Goal: Task Accomplishment & Management: Manage account settings

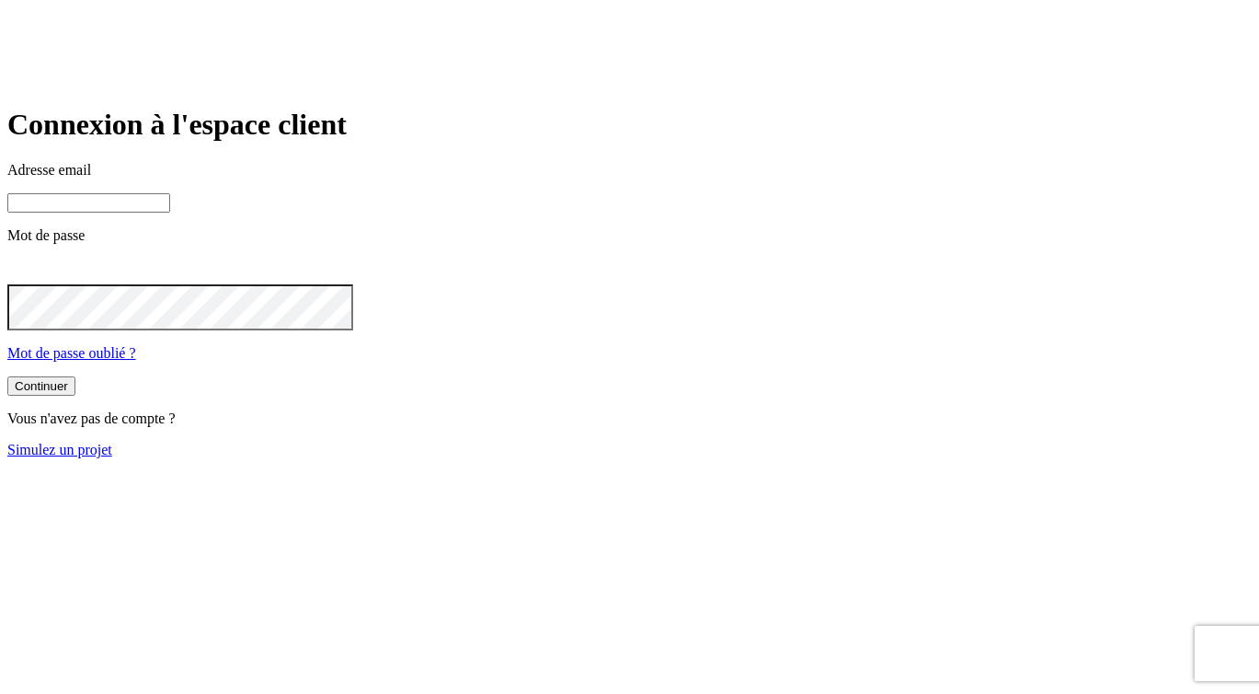
click at [170, 212] on input at bounding box center [88, 202] width 163 height 19
paste input "james.bond+8134@nalo.fr"
type input "james.bond+8134@nalo.fr"
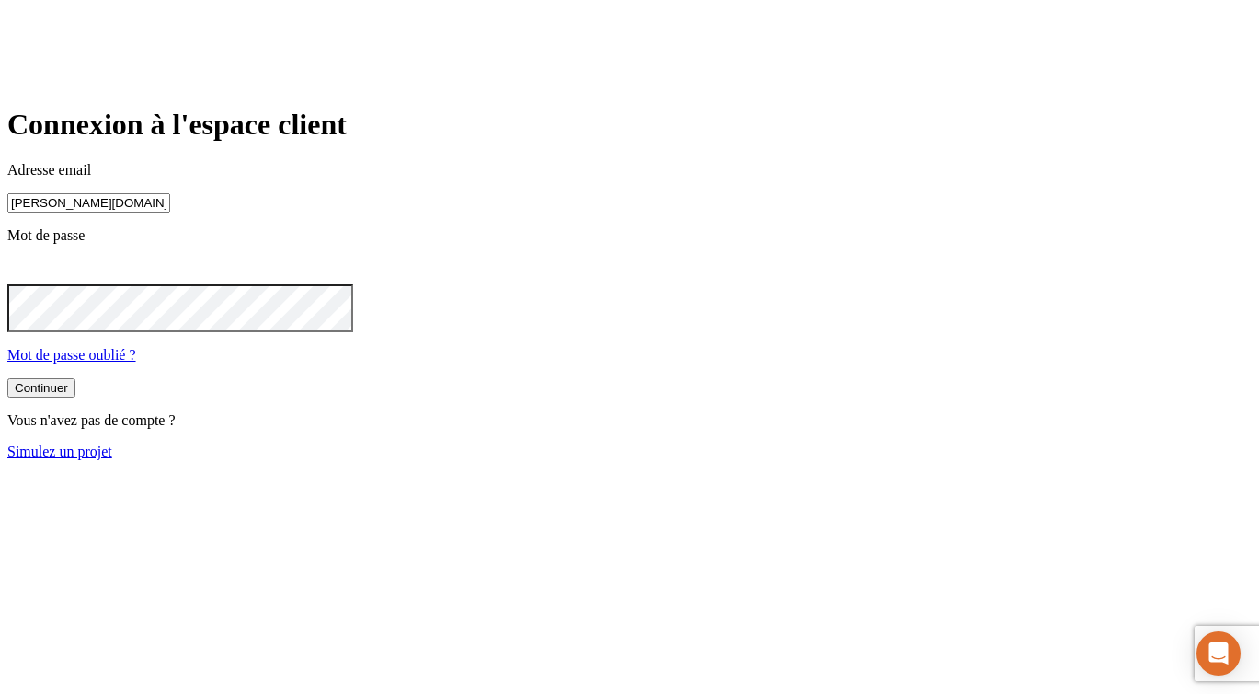
click at [75, 397] on button "Continuer" at bounding box center [41, 387] width 68 height 19
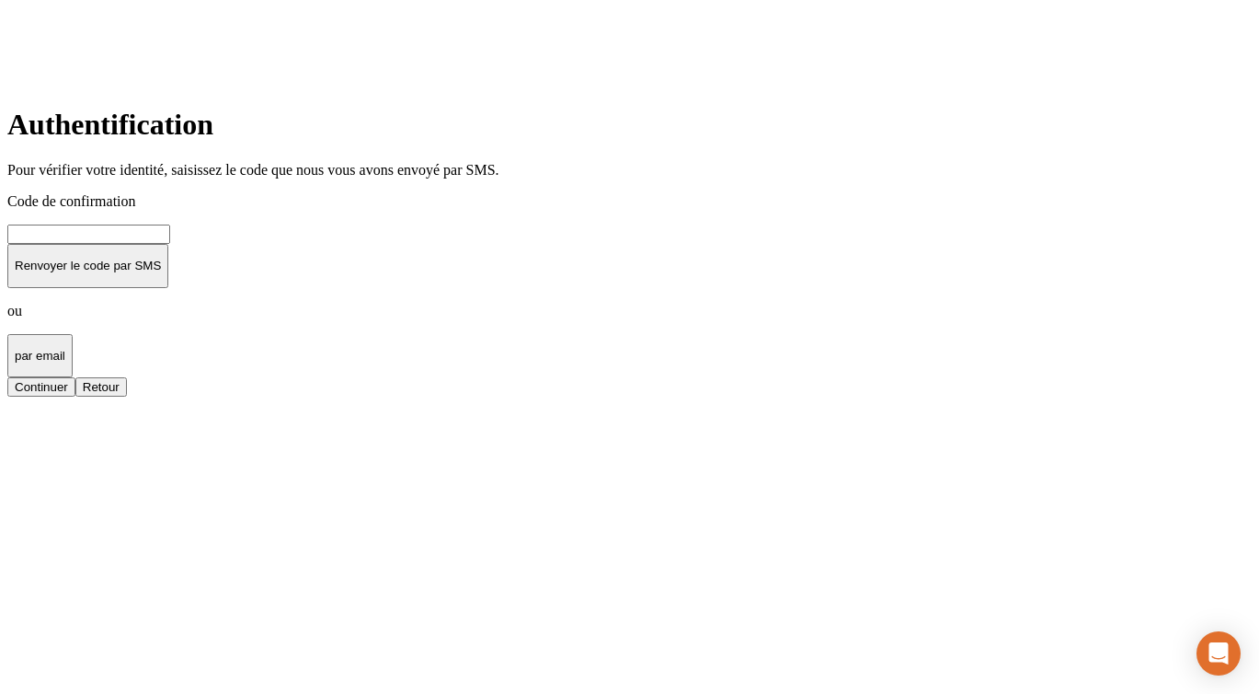
click at [170, 244] on input at bounding box center [88, 233] width 163 height 19
type input "000000"
click at [68, 394] on div "Continuer" at bounding box center [41, 387] width 53 height 14
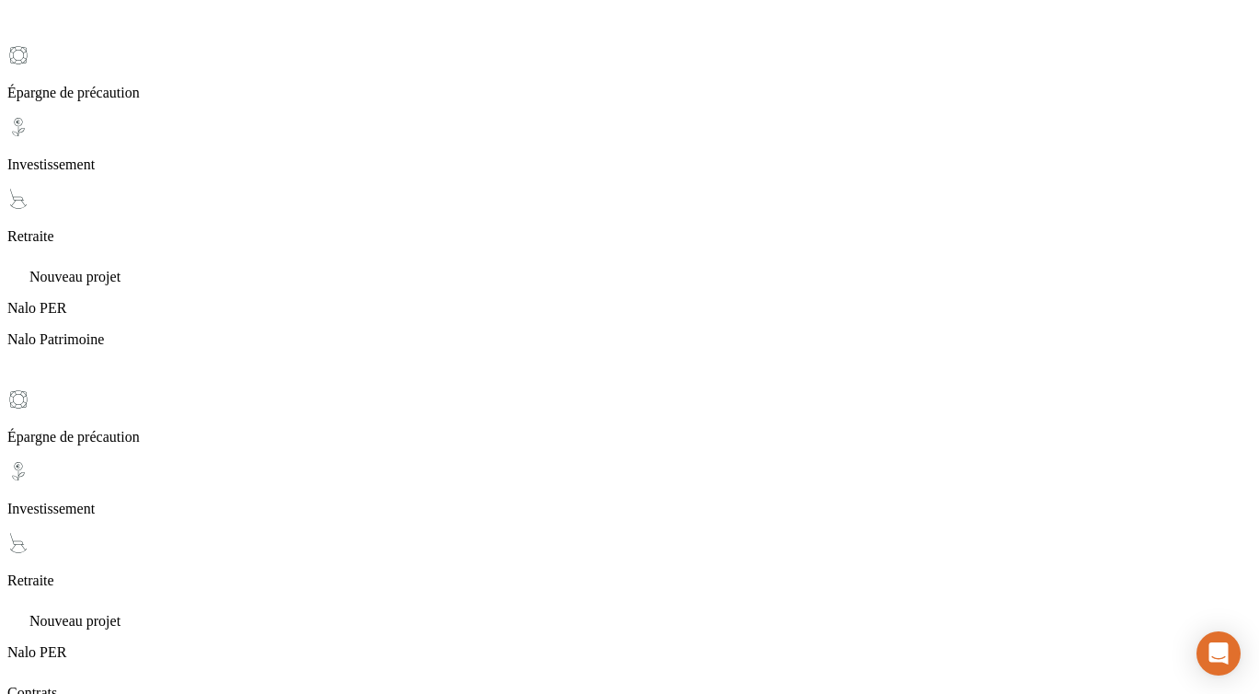
scroll to position [226, 0]
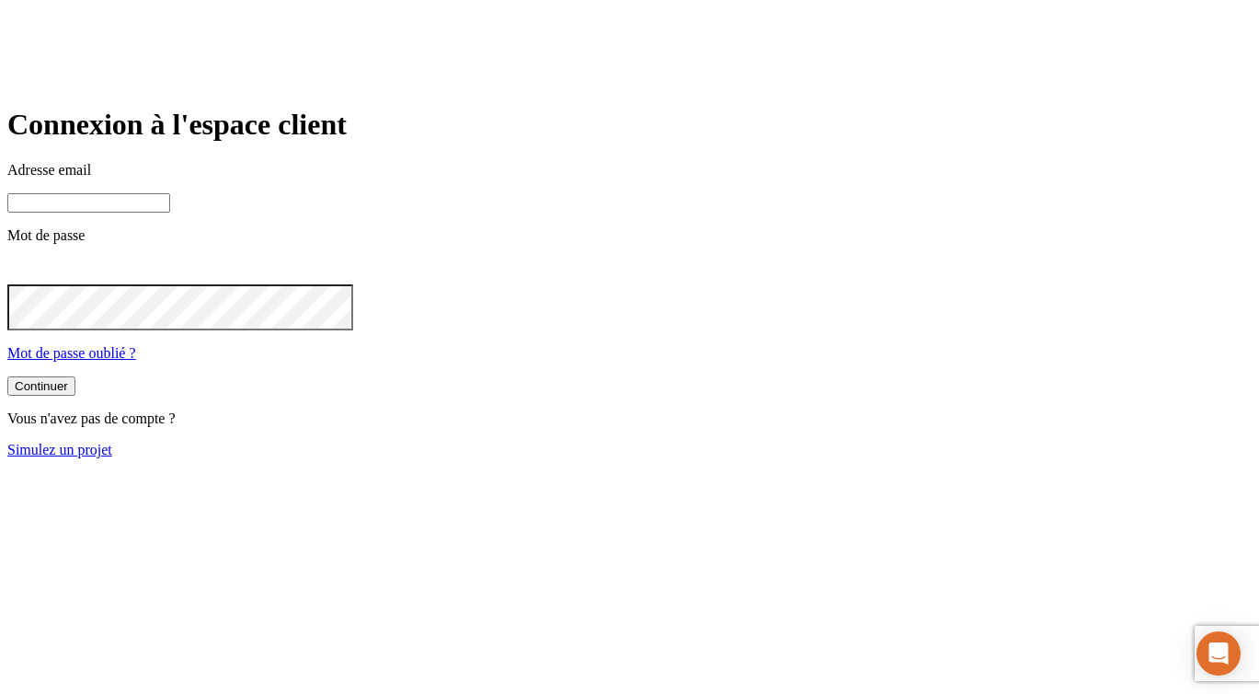
click at [170, 212] on input at bounding box center [88, 202] width 163 height 19
paste input "james.bond+3005@nalo.fr"
type input "james.bond+3005@nalo.fr"
click at [7, 378] on button "Continuer" at bounding box center [41, 387] width 68 height 19
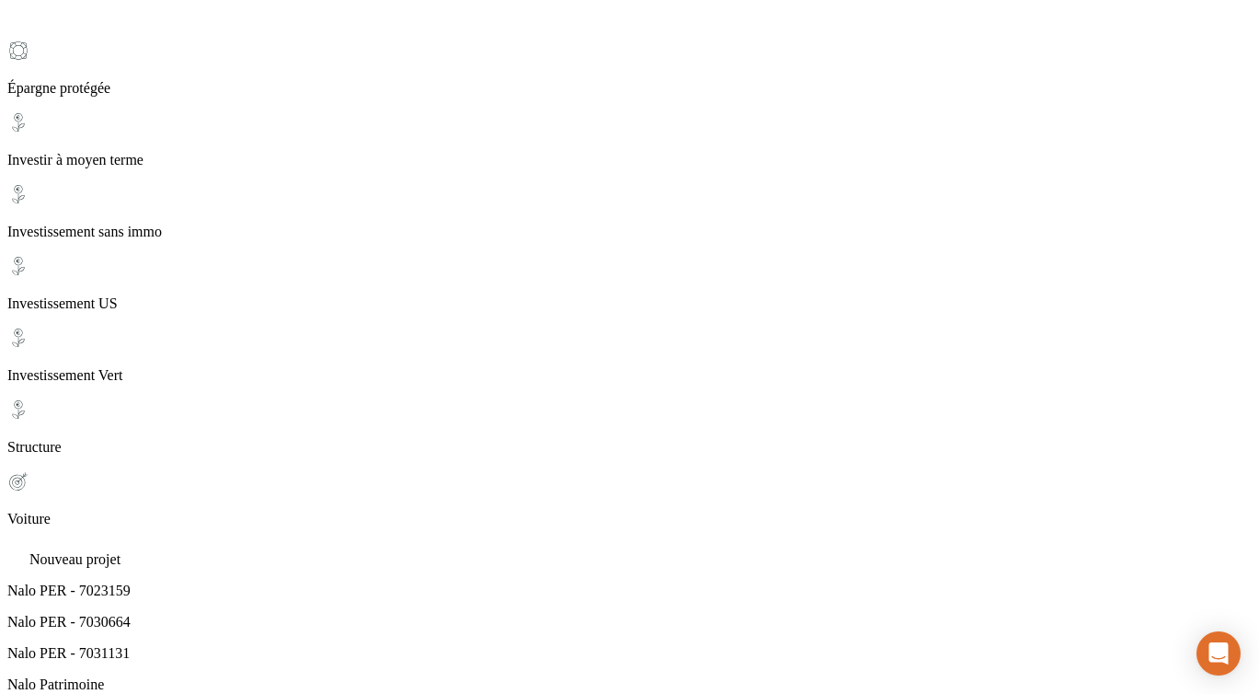
scroll to position [173, 0]
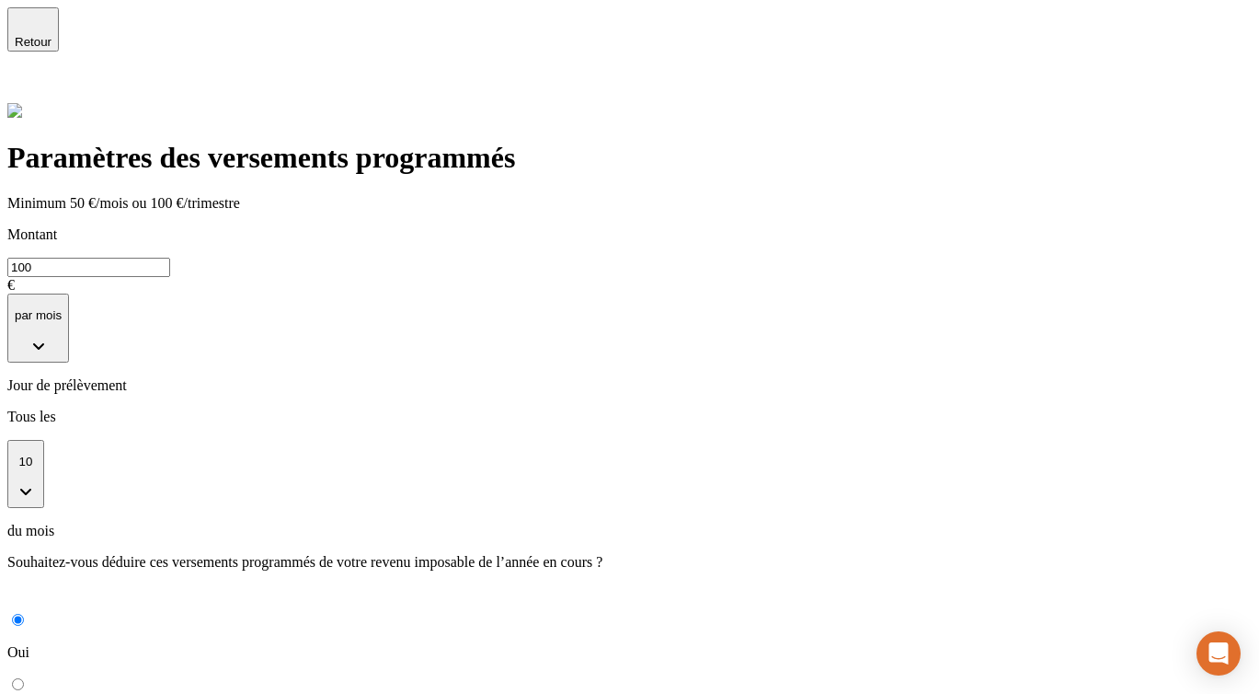
scroll to position [40, 0]
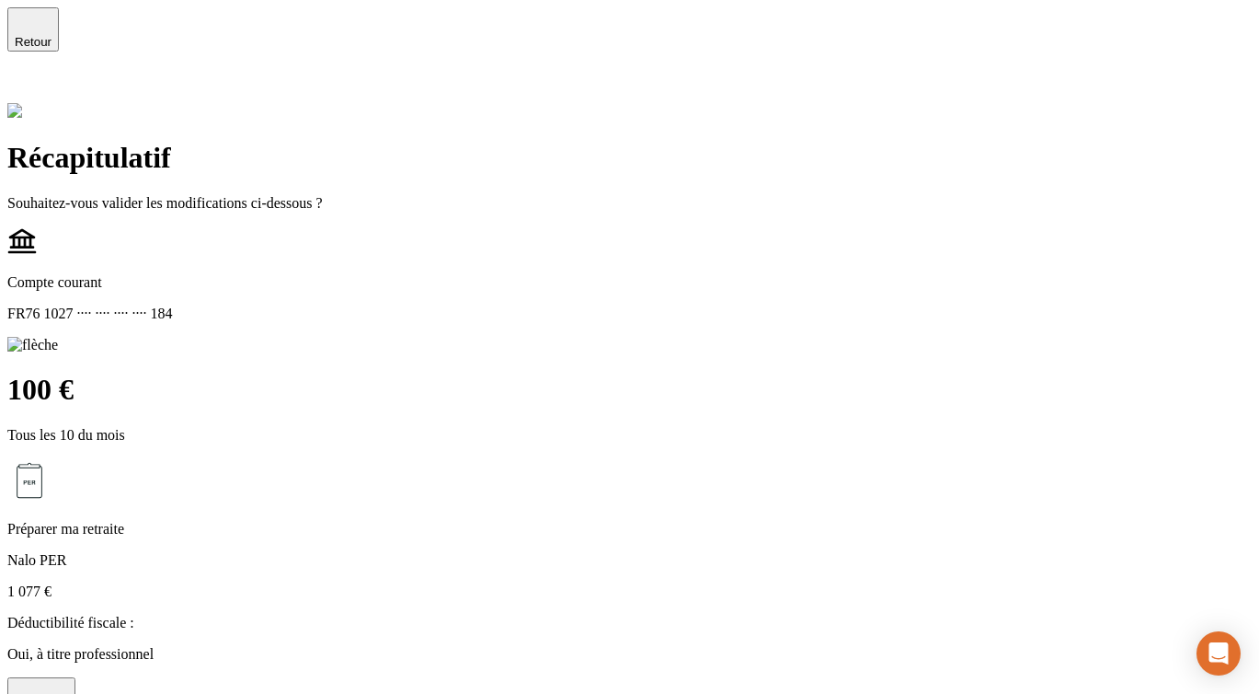
click at [75, 677] on button "Continuer" at bounding box center [41, 699] width 68 height 44
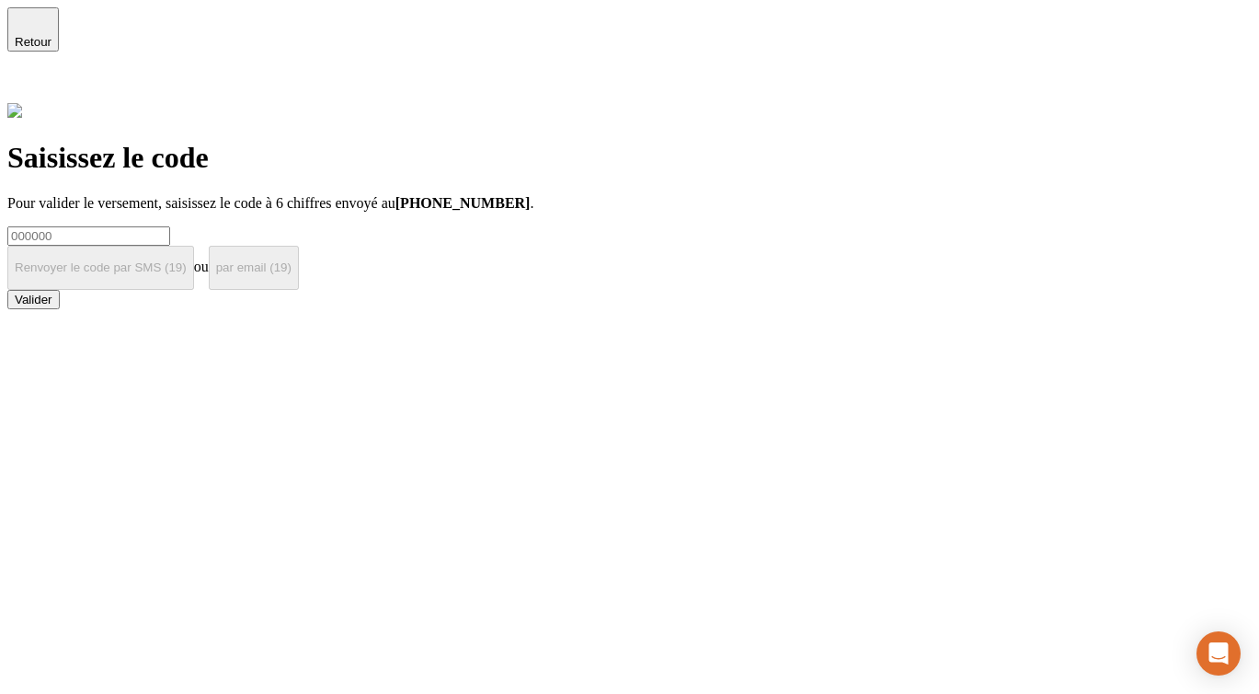
click at [170, 226] on input at bounding box center [88, 235] width 163 height 19
type input "000000"
click at [60, 309] on button "Valider" at bounding box center [33, 299] width 52 height 19
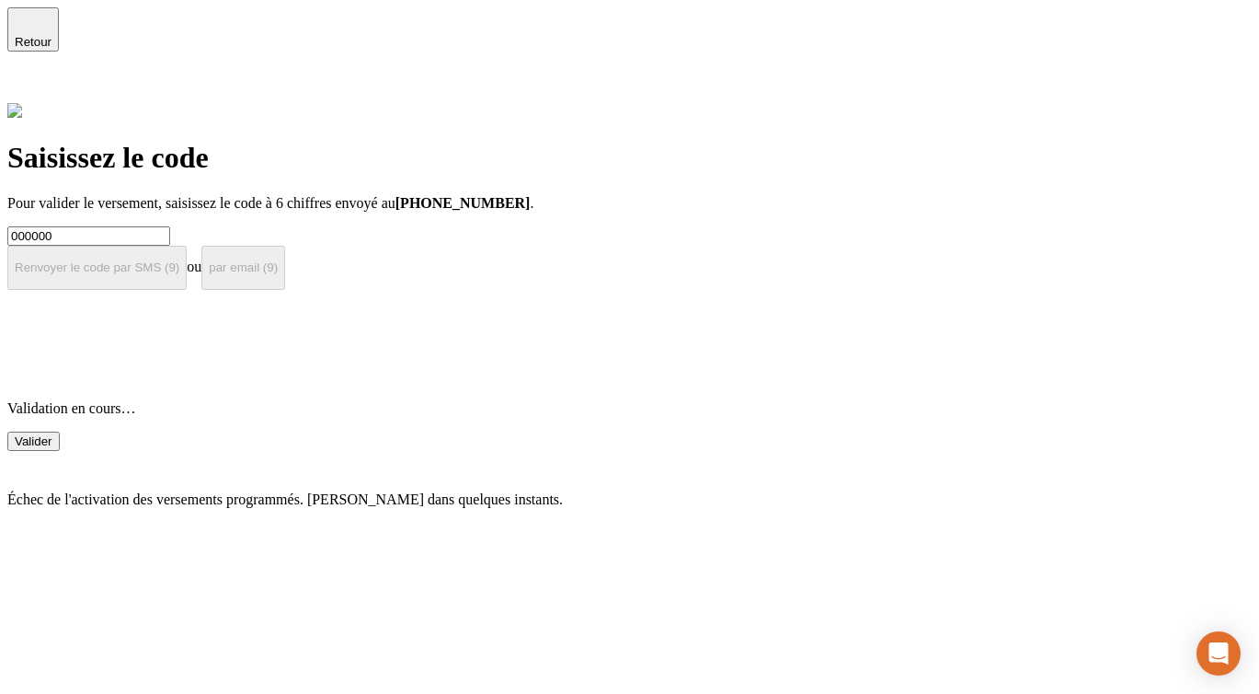
click at [29, 77] on icon at bounding box center [18, 88] width 22 height 22
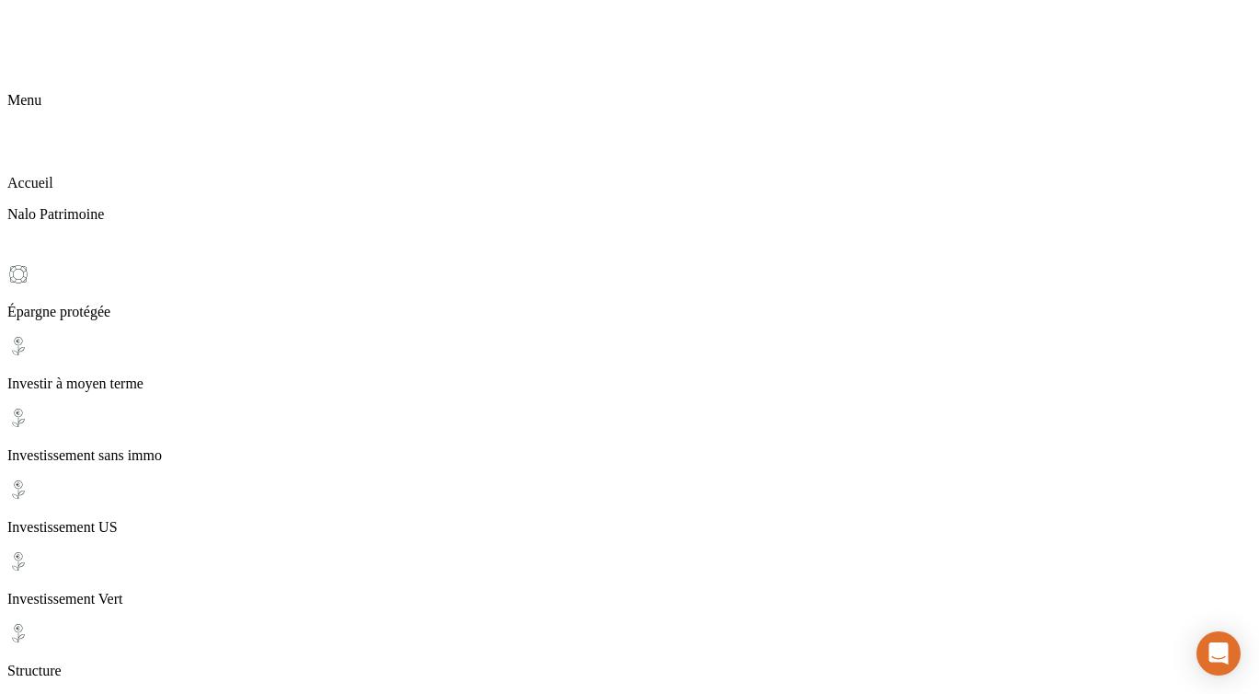
scroll to position [131, 0]
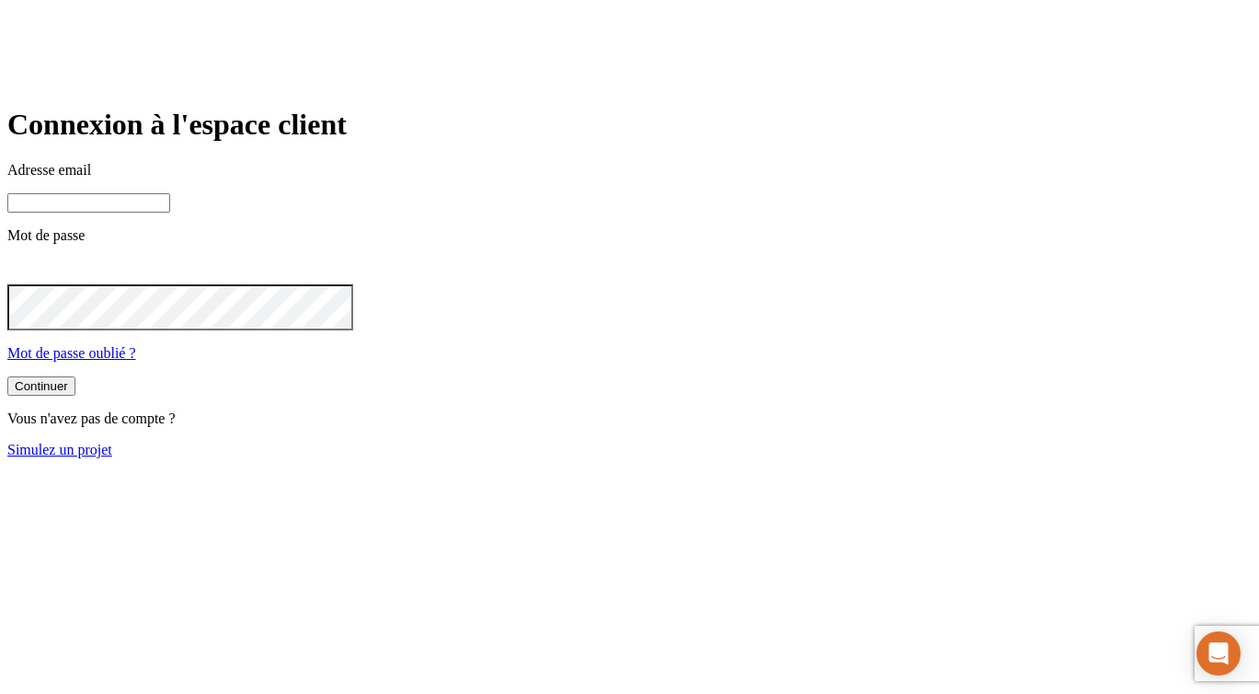
click at [170, 212] on input at bounding box center [88, 202] width 163 height 19
paste input "james.bond+3028@nalo.fr"
type input "james.bond+3028@nalo.fr"
click at [7, 378] on button "Continuer" at bounding box center [41, 387] width 68 height 19
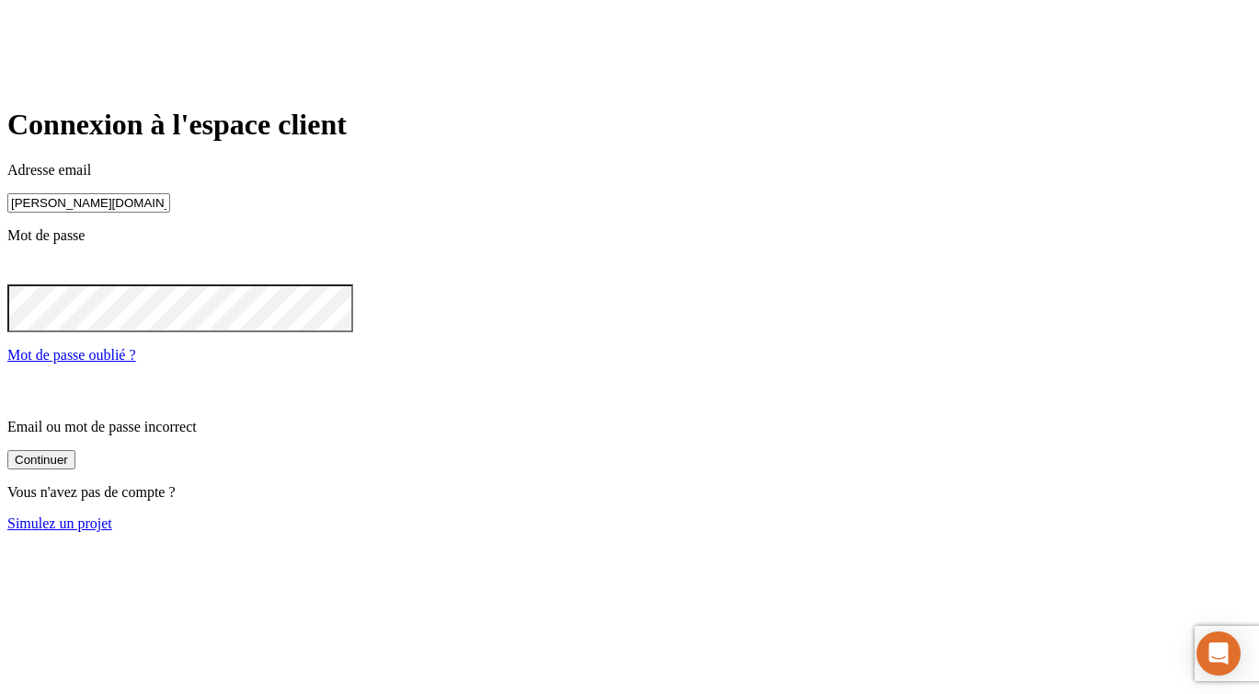
click at [7, 546] on com-1password-button at bounding box center [7, 546] width 0 height 0
click at [788, 284] on div at bounding box center [629, 271] width 1244 height 26
click at [29, 281] on icon at bounding box center [18, 269] width 22 height 22
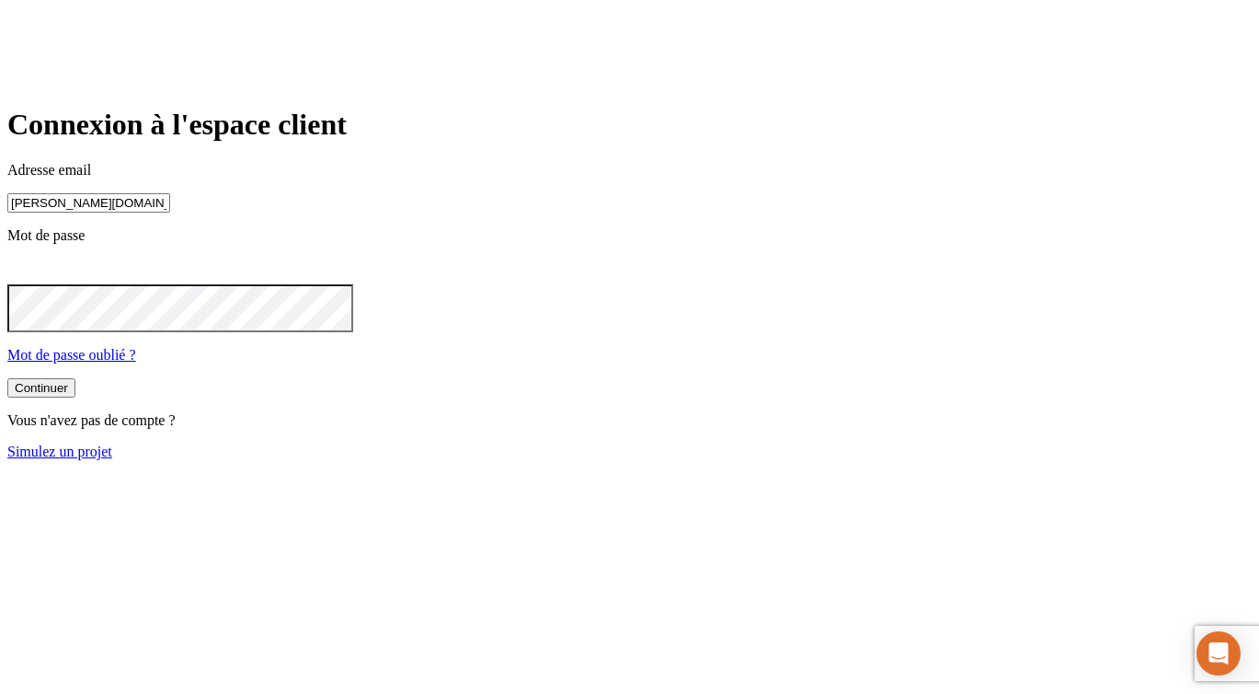
click at [7, 378] on button "Continuer" at bounding box center [41, 387] width 68 height 19
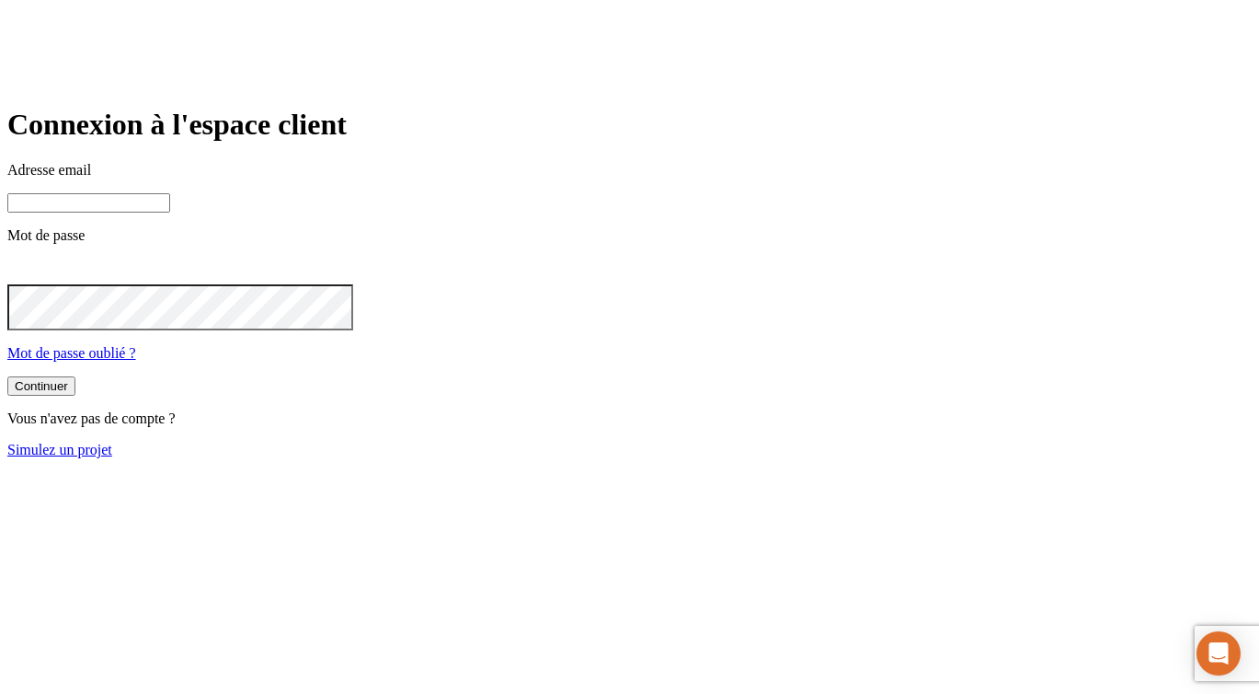
click at [170, 212] on input at bounding box center [88, 202] width 163 height 19
paste input "james.bond+20878@nalo.fr"
type input "james.bond+20878@nalo.fr"
click at [68, 395] on div "Continuer" at bounding box center [41, 388] width 53 height 14
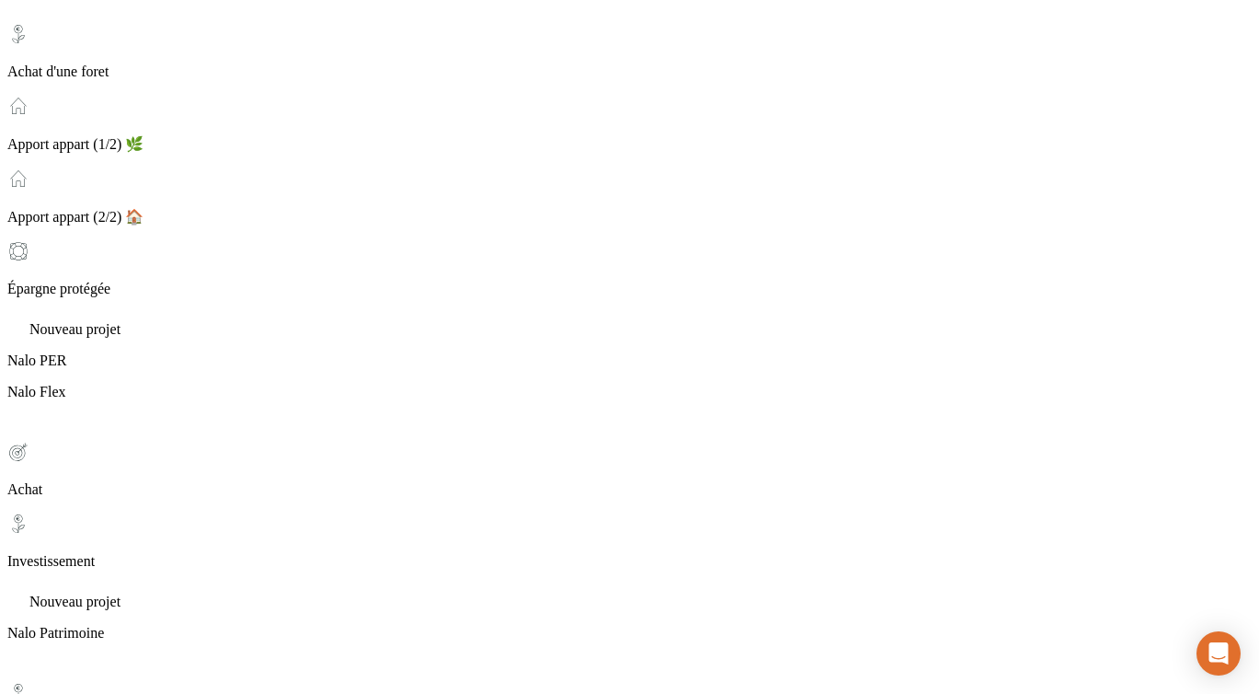
scroll to position [273, 0]
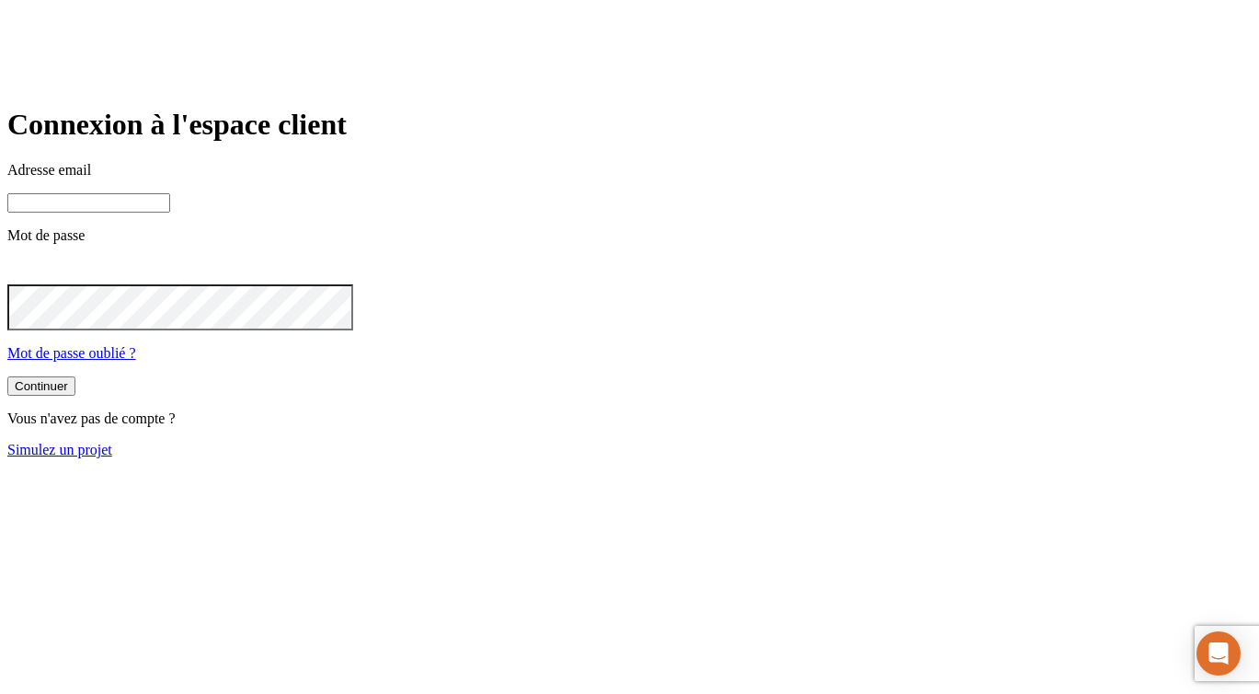
click at [170, 212] on input at bounding box center [88, 202] width 163 height 19
paste input "james.bond+35845@nalo.fr"
type input "james.bond+35845@nalo.fr"
click at [68, 395] on div "Continuer" at bounding box center [41, 388] width 53 height 14
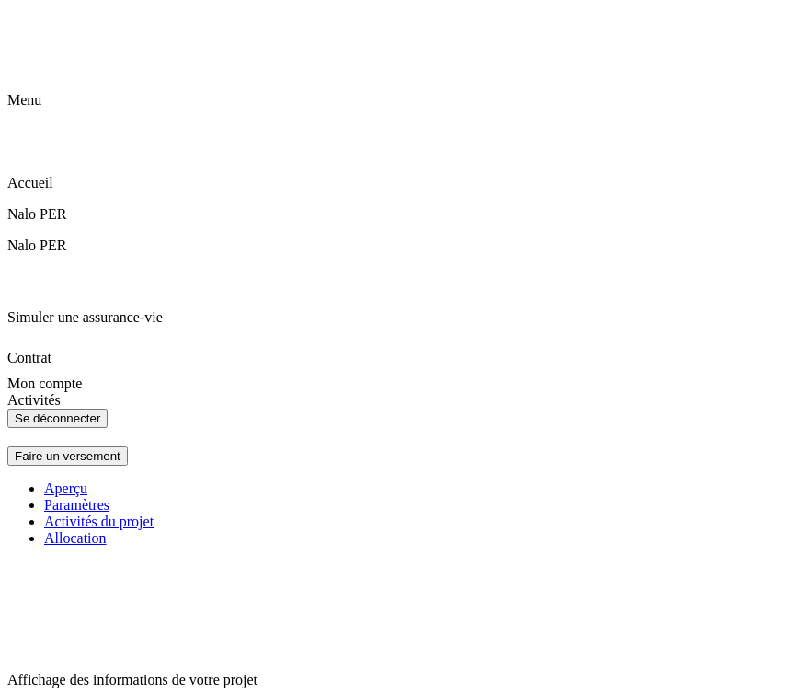
click at [25, 24] on icon at bounding box center [18, 18] width 13 height 13
click at [97, 134] on div "Accueil" at bounding box center [405, 162] width 797 height 57
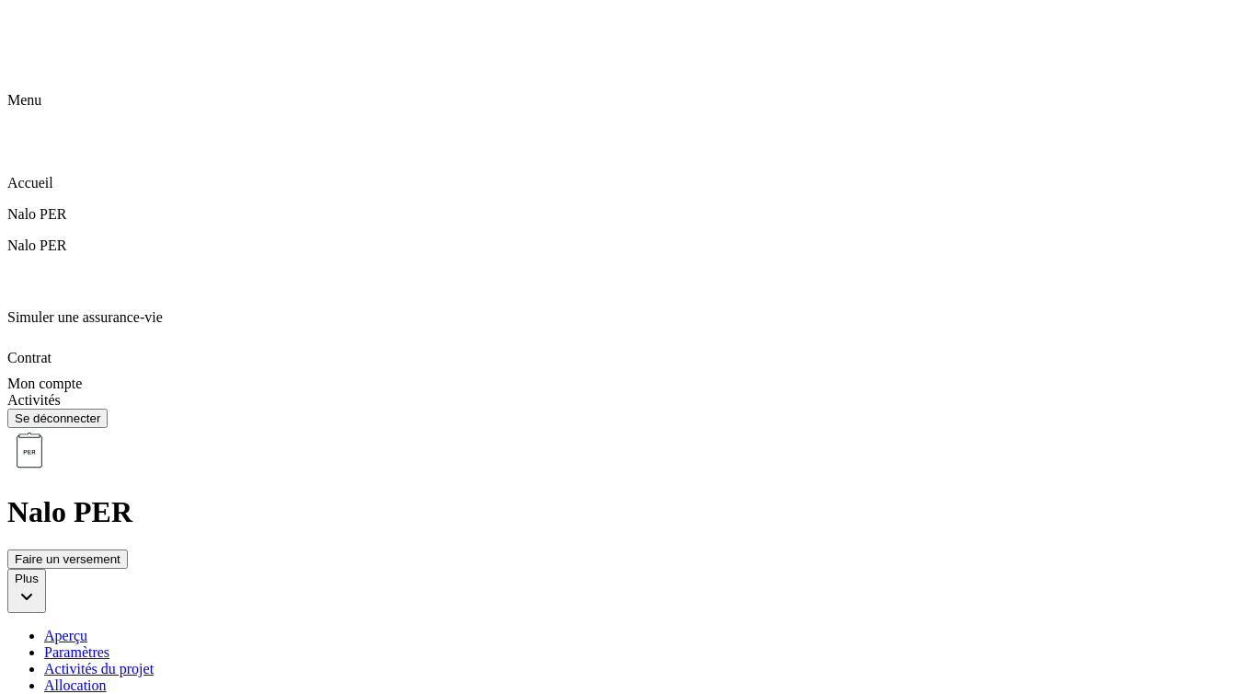
click at [46, 568] on button "Plus" at bounding box center [26, 590] width 39 height 44
click at [1167, 653] on p "Modifier les versements programmés" at bounding box center [629, 661] width 1244 height 17
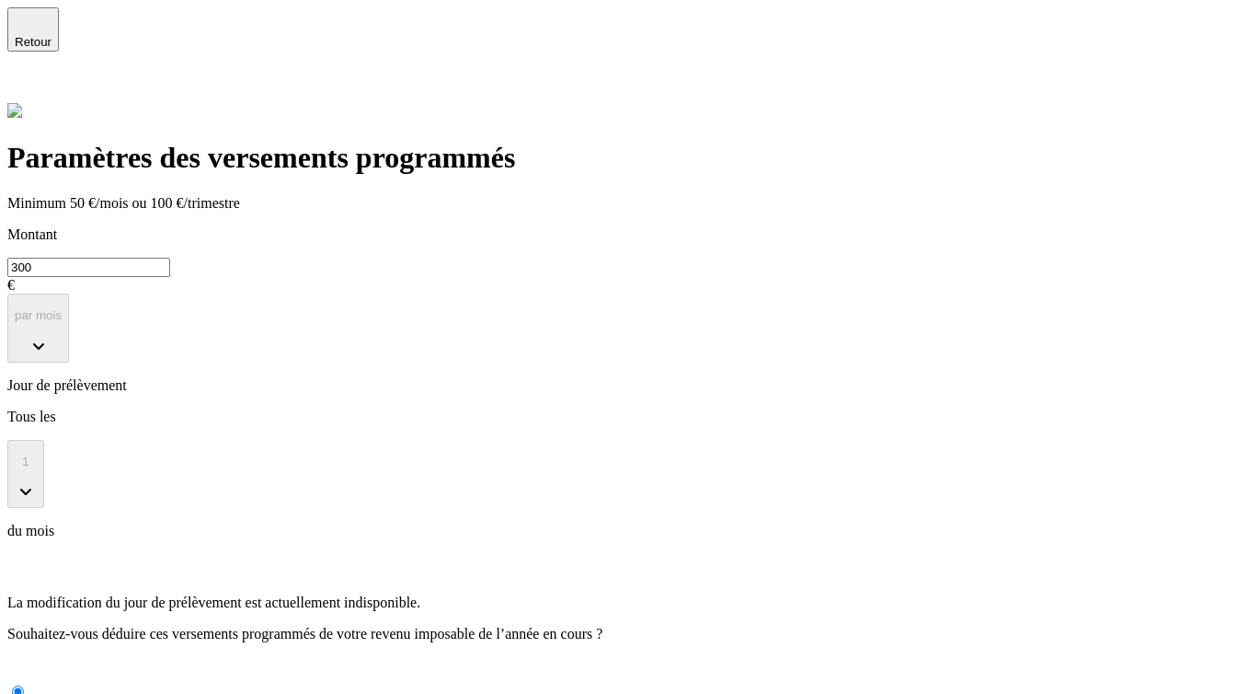
click at [29, 77] on icon at bounding box center [18, 88] width 22 height 22
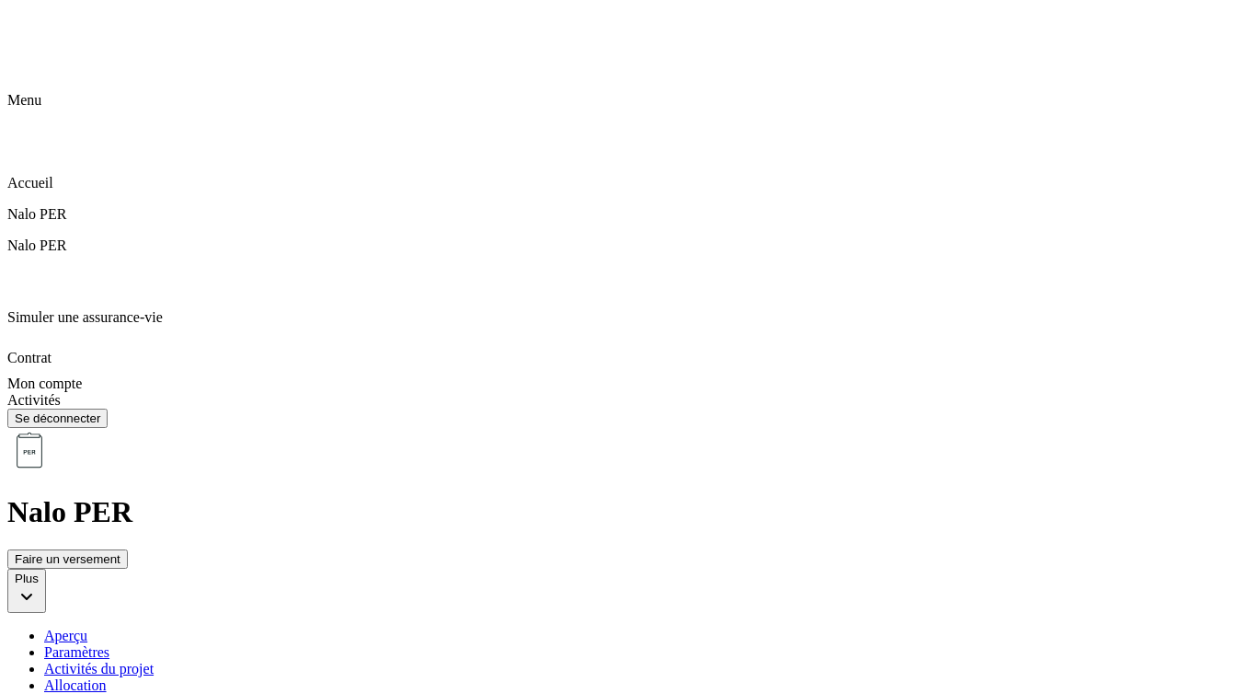
click at [38, 585] on icon at bounding box center [27, 596] width 22 height 22
click at [588, 660] on div "Activités du projet" at bounding box center [648, 668] width 1208 height 17
click at [458, 644] on div "Paramètres" at bounding box center [648, 652] width 1208 height 17
